Goal: Information Seeking & Learning: Learn about a topic

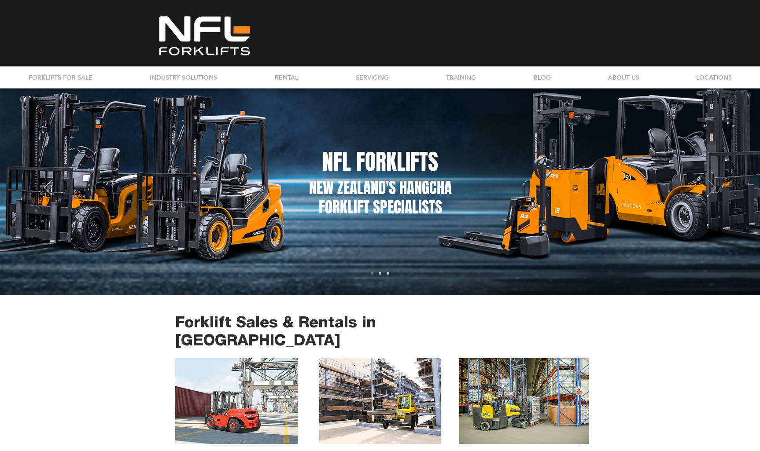
click at [714, 195] on icon "Next" at bounding box center [712, 187] width 8 height 15
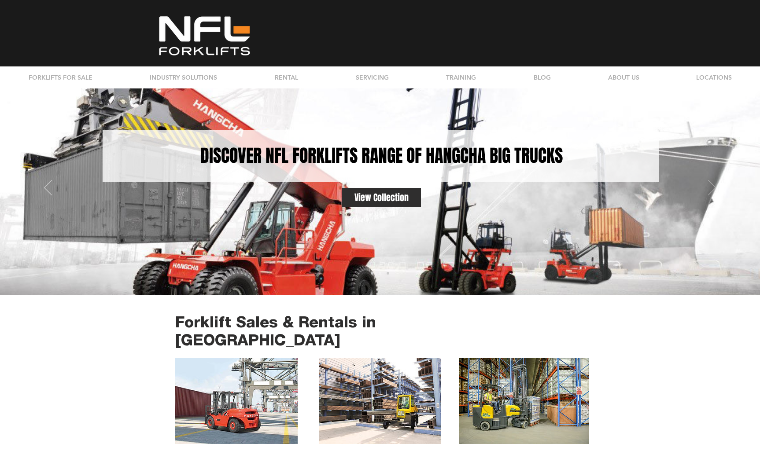
click at [714, 195] on icon "Next" at bounding box center [712, 187] width 8 height 15
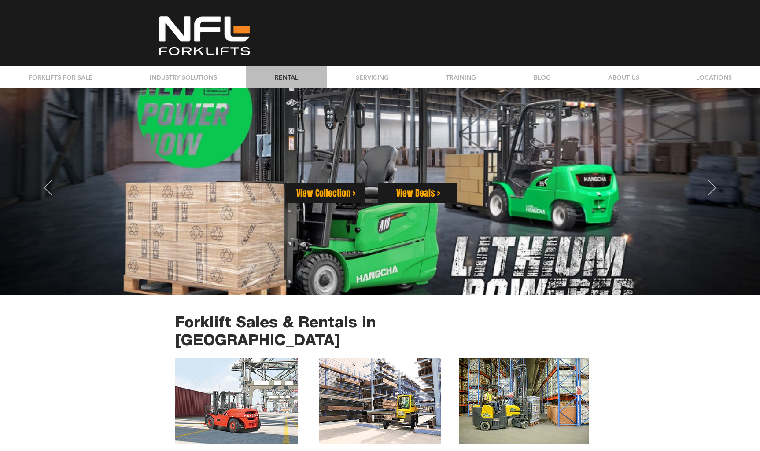
click at [294, 81] on p "RENTAL" at bounding box center [286, 77] width 32 height 22
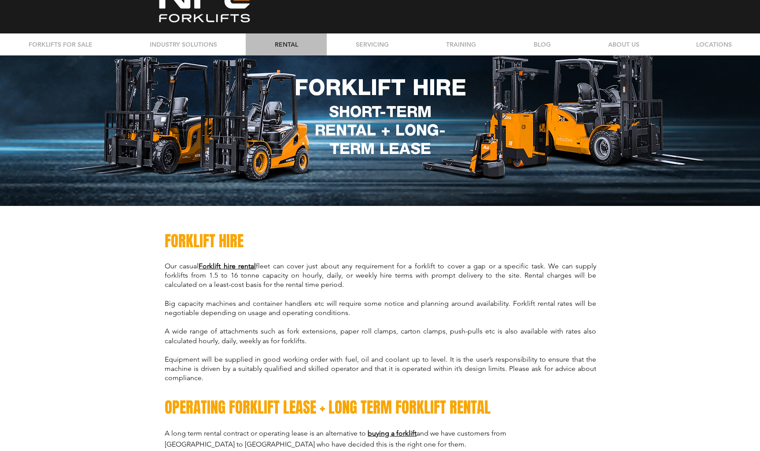
scroll to position [35, 0]
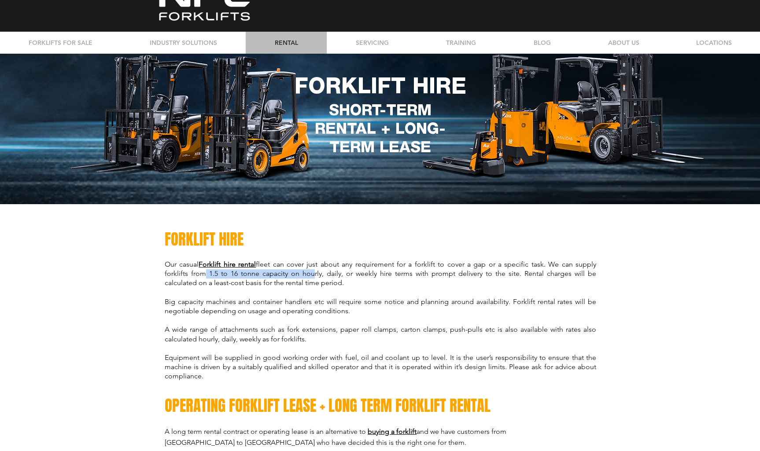
drag, startPoint x: 203, startPoint y: 275, endPoint x: 317, endPoint y: 277, distance: 114.0
click at [309, 277] on span "Our casual Forklift hire rental fleet can cover just about any requirement for …" at bounding box center [380, 273] width 431 height 27
click at [317, 277] on span "Our casual Forklift hire rental fleet can cover just about any requirement for …" at bounding box center [380, 273] width 431 height 27
drag, startPoint x: 386, startPoint y: 286, endPoint x: 416, endPoint y: 340, distance: 62.2
click at [416, 340] on div "Our casual Forklift hire rental fleet can cover just about any requirement for …" at bounding box center [380, 327] width 431 height 135
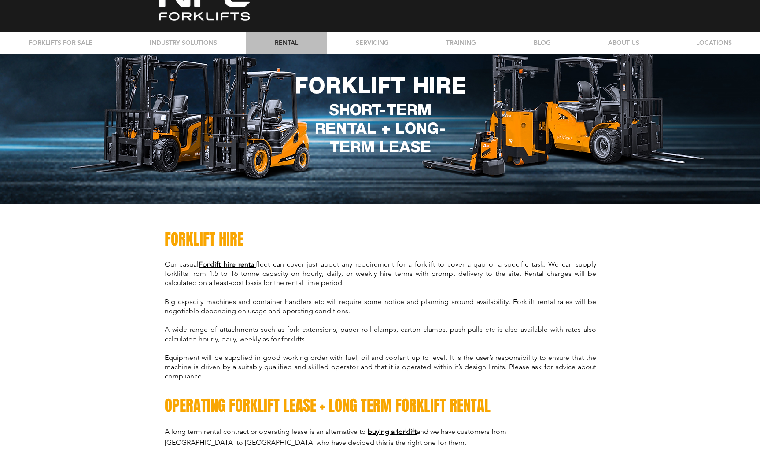
click at [416, 340] on p "A wide range of attachments such as fork extensions, paper roll clamps, carton …" at bounding box center [380, 334] width 431 height 18
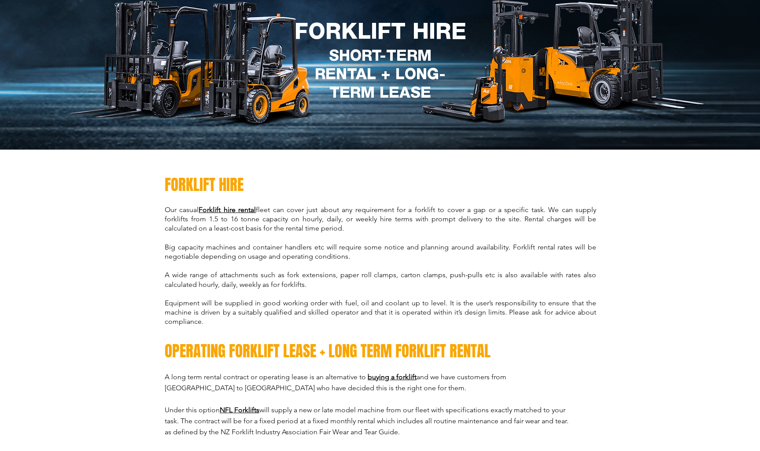
drag, startPoint x: 283, startPoint y: 328, endPoint x: 144, endPoint y: 247, distance: 160.8
click at [144, 247] on div at bounding box center [380, 323] width 760 height 347
click at [184, 249] on span "Big capacity machines and container handlers etc will require some notice and p…" at bounding box center [380, 252] width 431 height 18
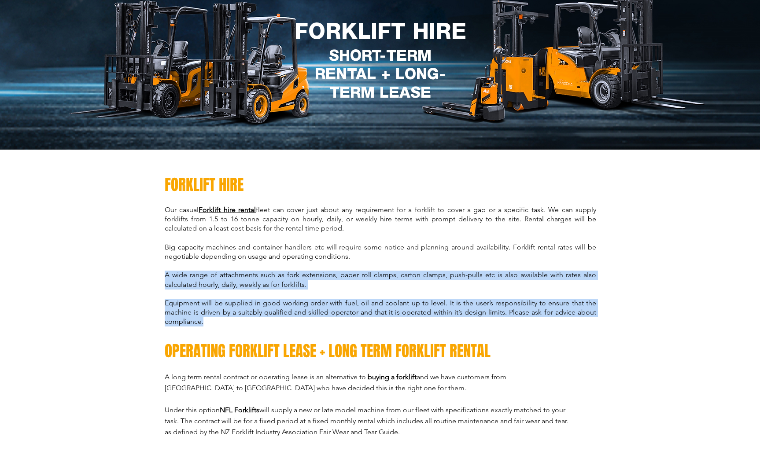
drag, startPoint x: 237, startPoint y: 234, endPoint x: 309, endPoint y: 319, distance: 111.1
click at [309, 319] on div "Our casual Forklift hire rental fleet can cover just about any requirement for …" at bounding box center [380, 273] width 431 height 135
click at [309, 319] on p "Equipment will be supplied in good working order with fuel, oil and coolant up …" at bounding box center [380, 313] width 431 height 28
drag, startPoint x: 271, startPoint y: 314, endPoint x: 167, endPoint y: 274, distance: 111.7
click at [167, 274] on div "Our casual Forklift hire rental fleet can cover just about any requirement for …" at bounding box center [380, 273] width 431 height 135
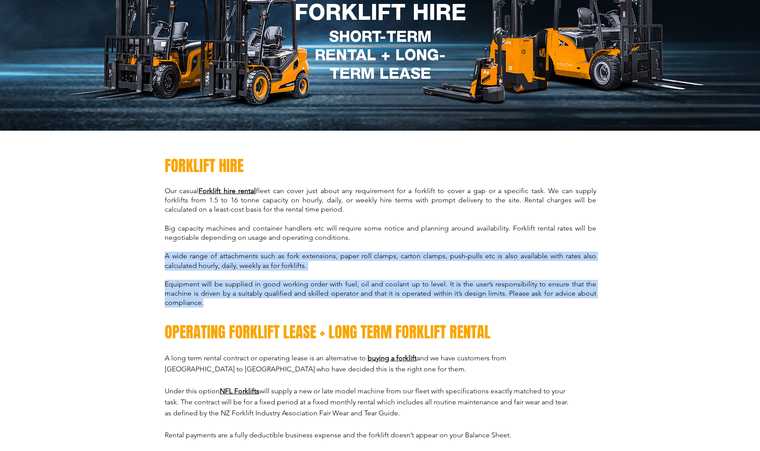
scroll to position [0, 0]
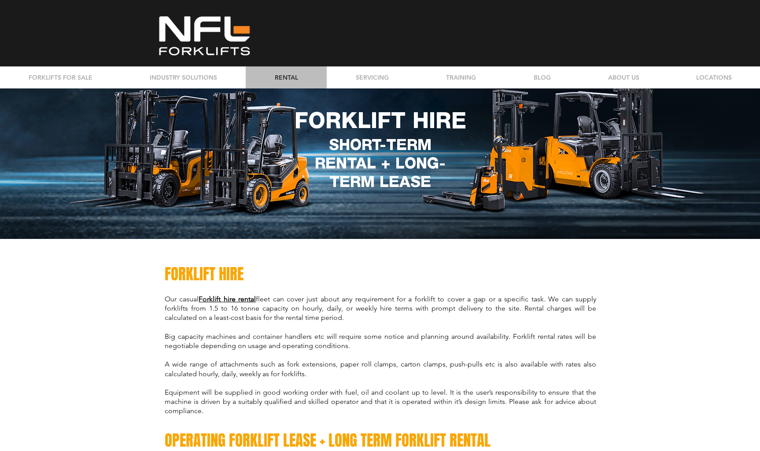
click at [615, 354] on div at bounding box center [380, 412] width 760 height 347
